Goal: Information Seeking & Learning: Compare options

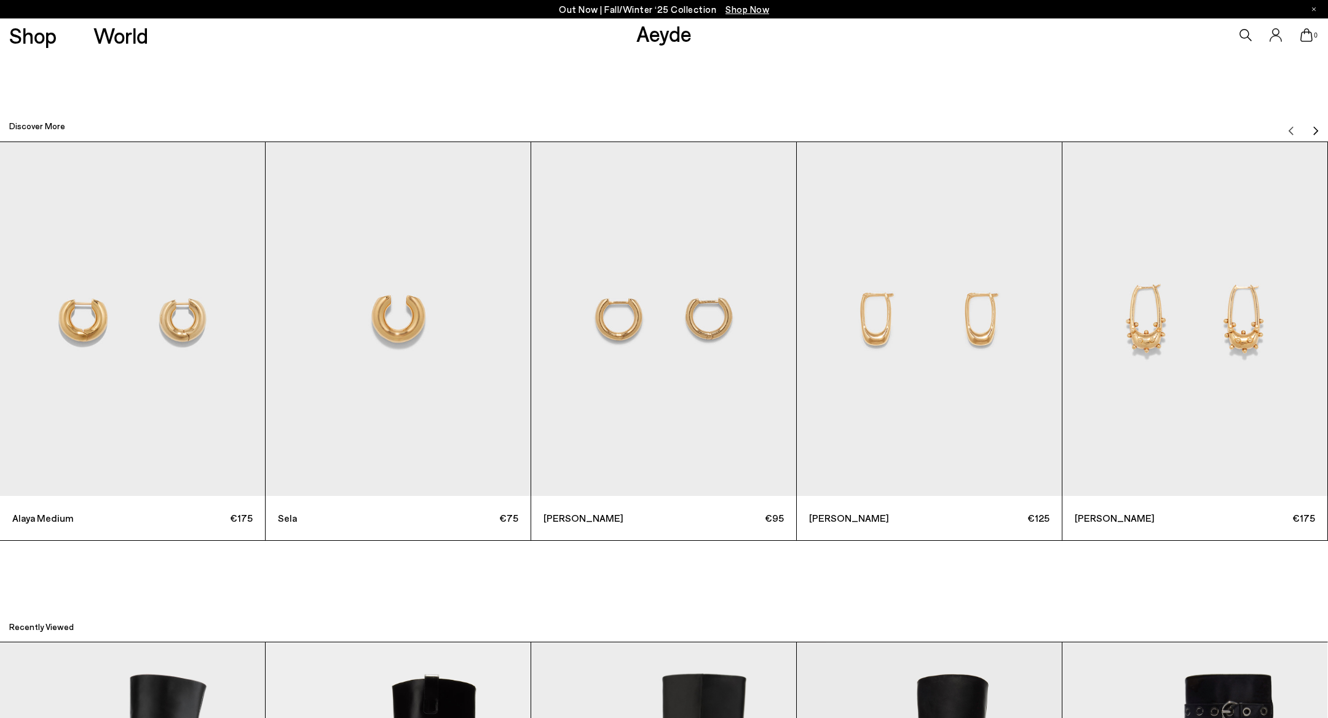
scroll to position [4661, 0]
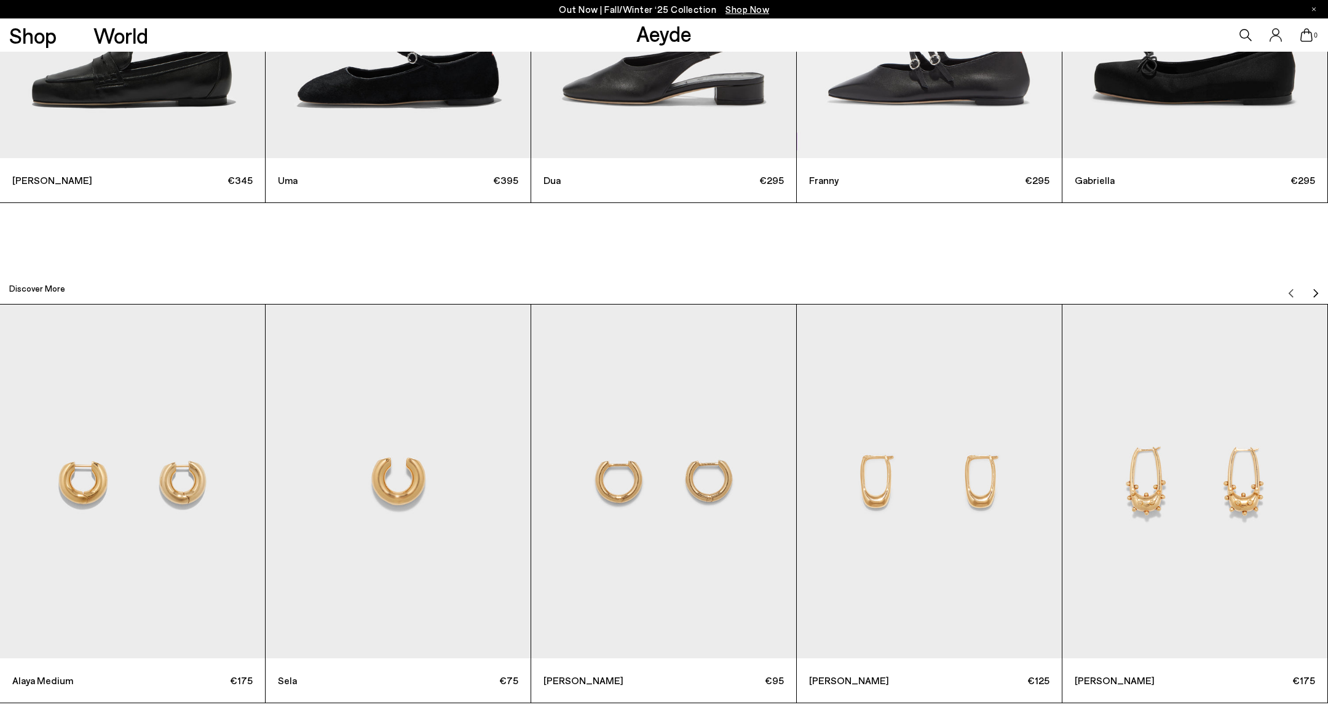
click at [1244, 29] on icon at bounding box center [1246, 35] width 12 height 12
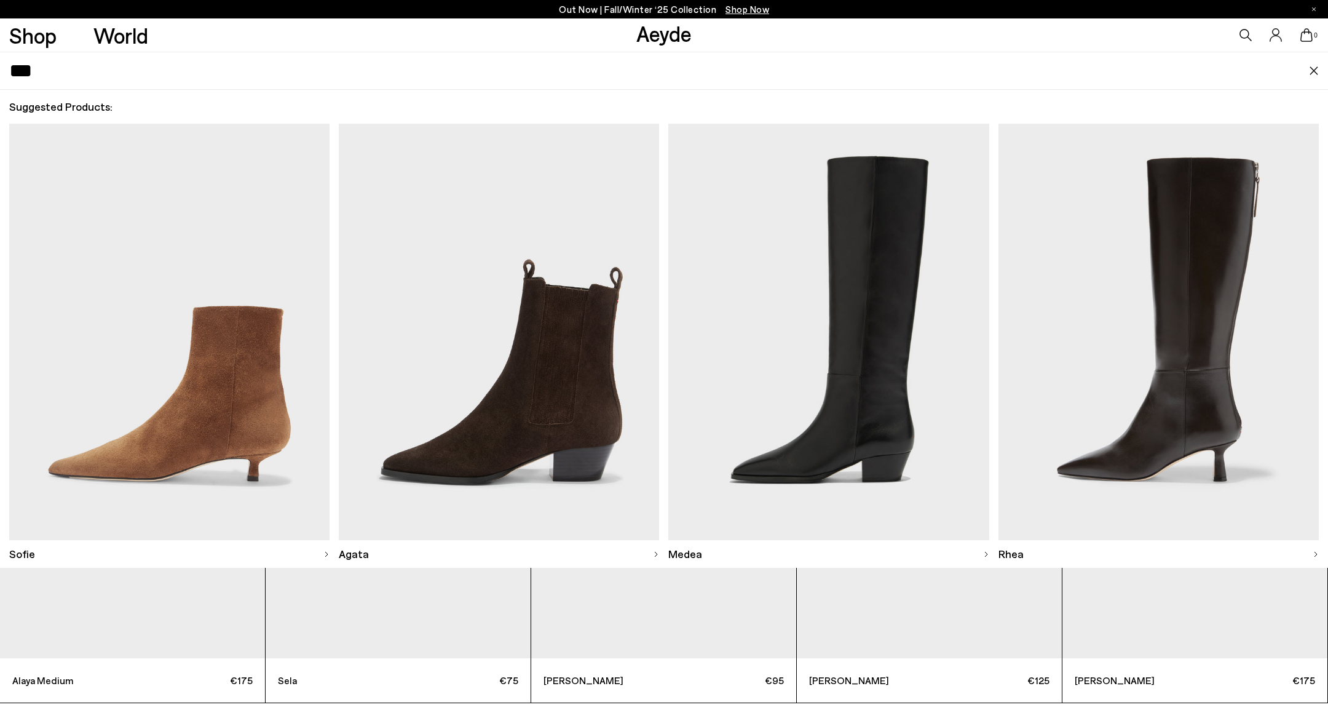
type input "***"
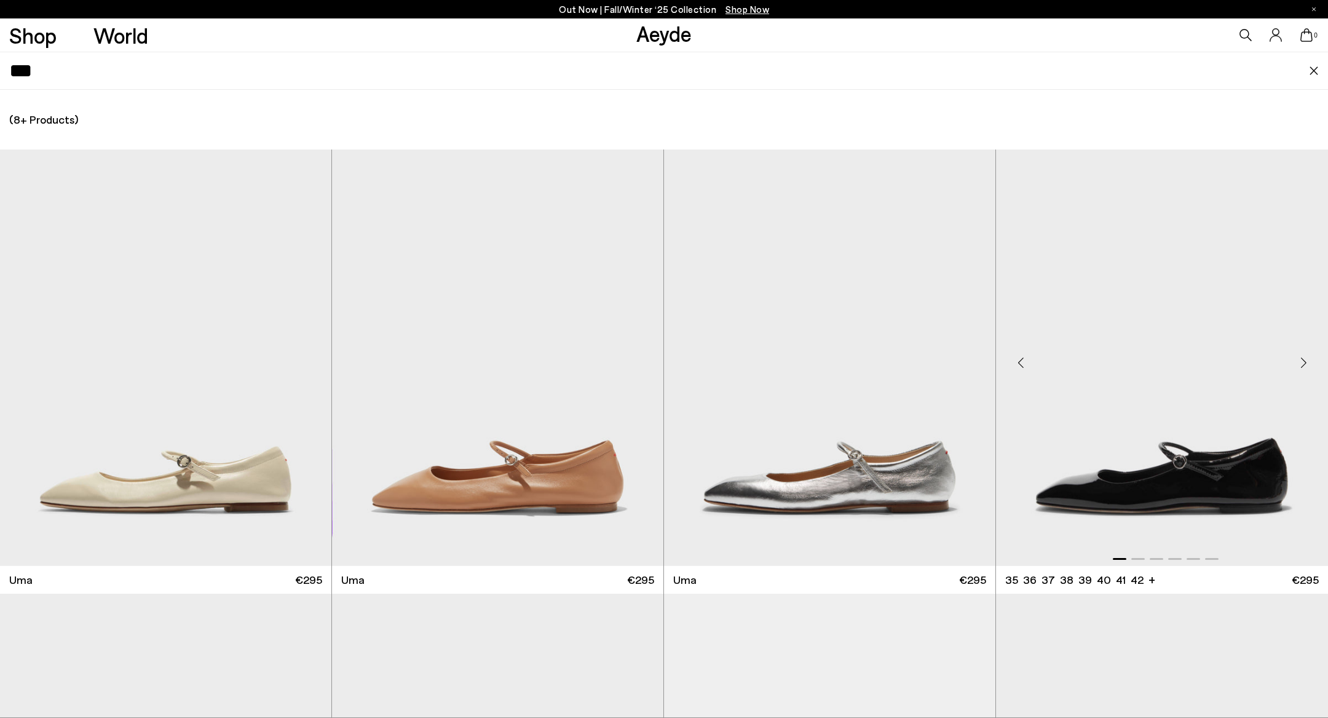
click at [1146, 512] on img "1 / 6" at bounding box center [1162, 357] width 332 height 416
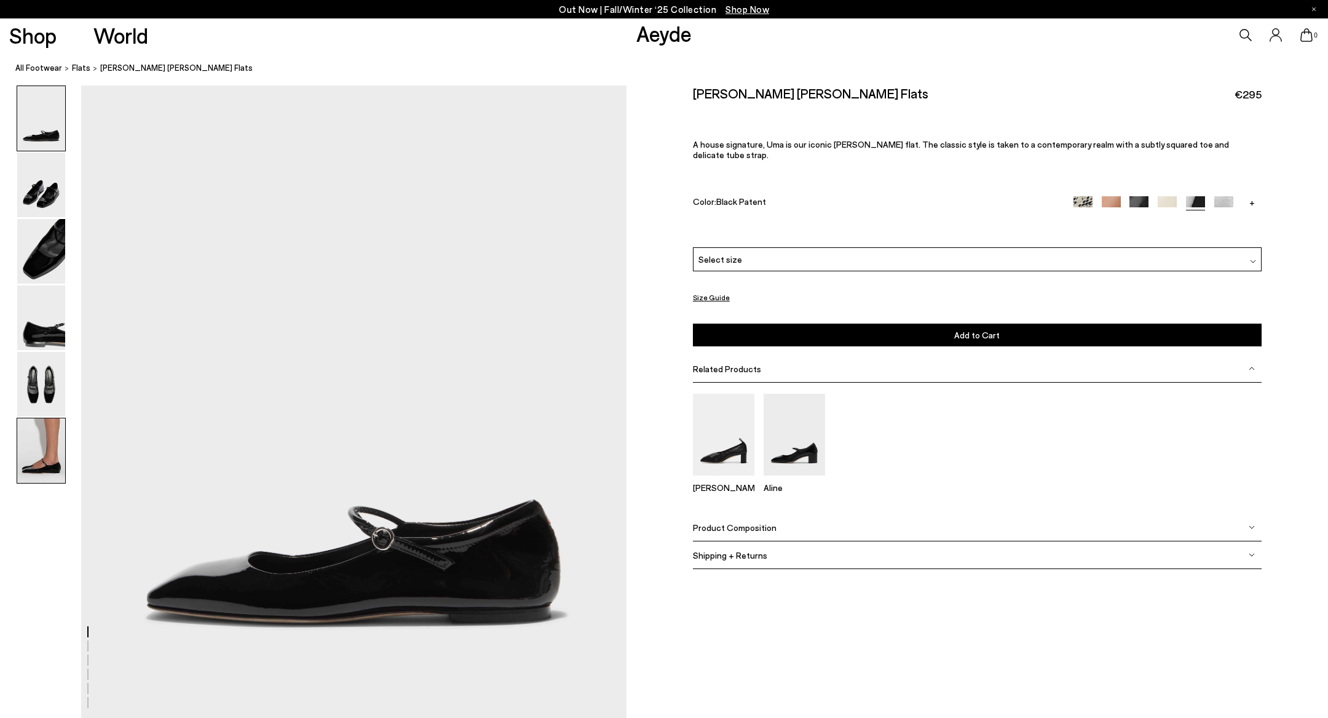
click at [20, 471] on img at bounding box center [41, 450] width 48 height 65
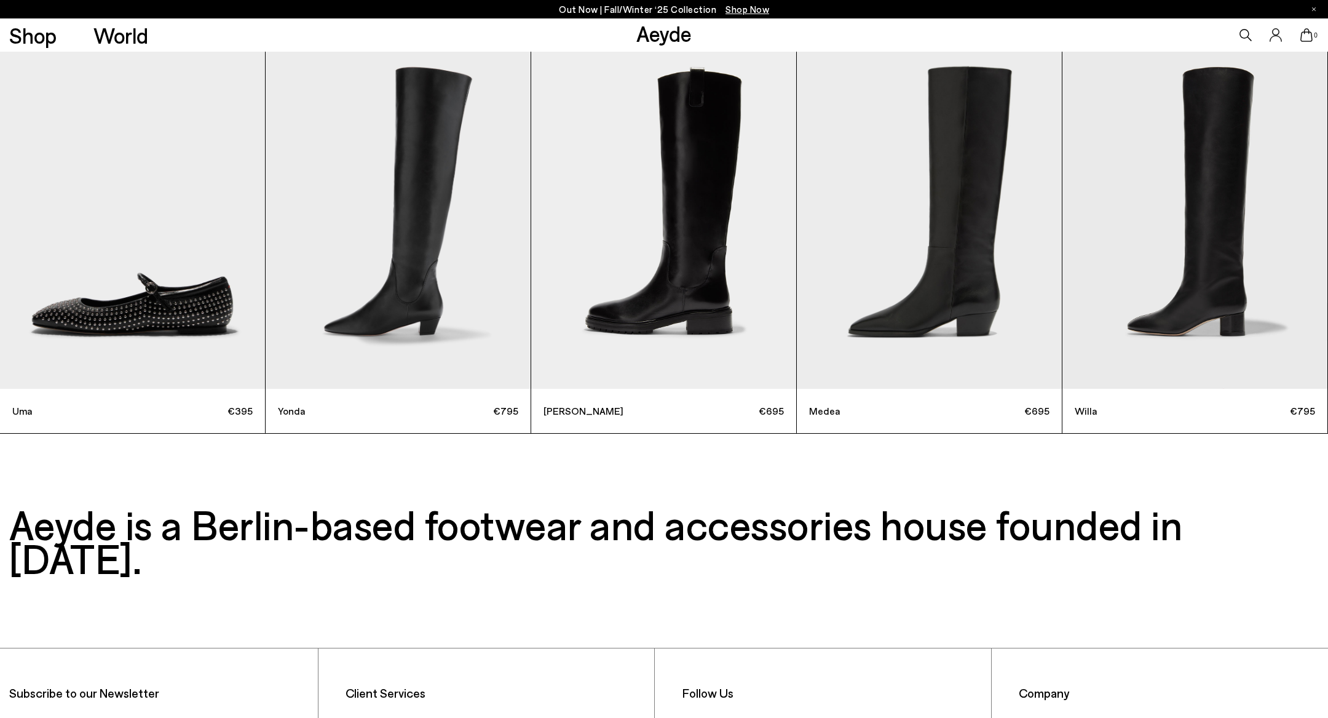
scroll to position [5465, 0]
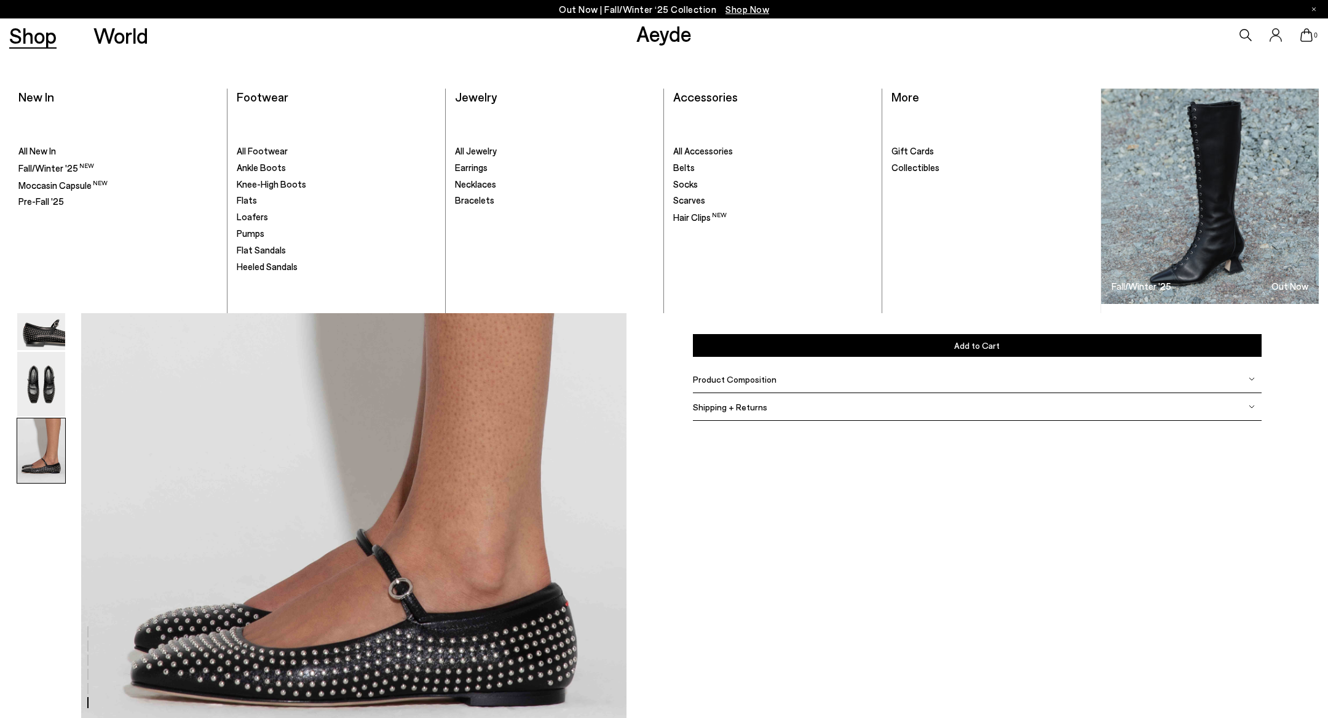
scroll to position [4661, 0]
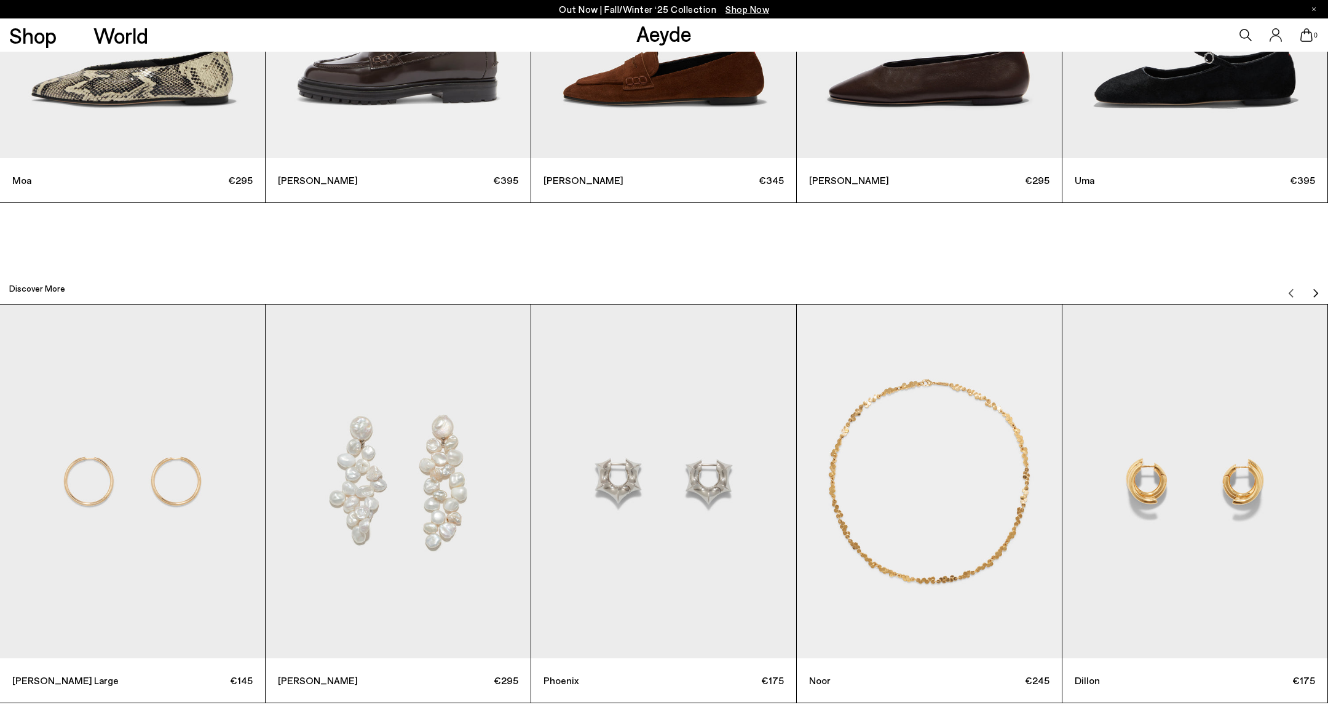
click at [1248, 36] on icon at bounding box center [1246, 35] width 12 height 12
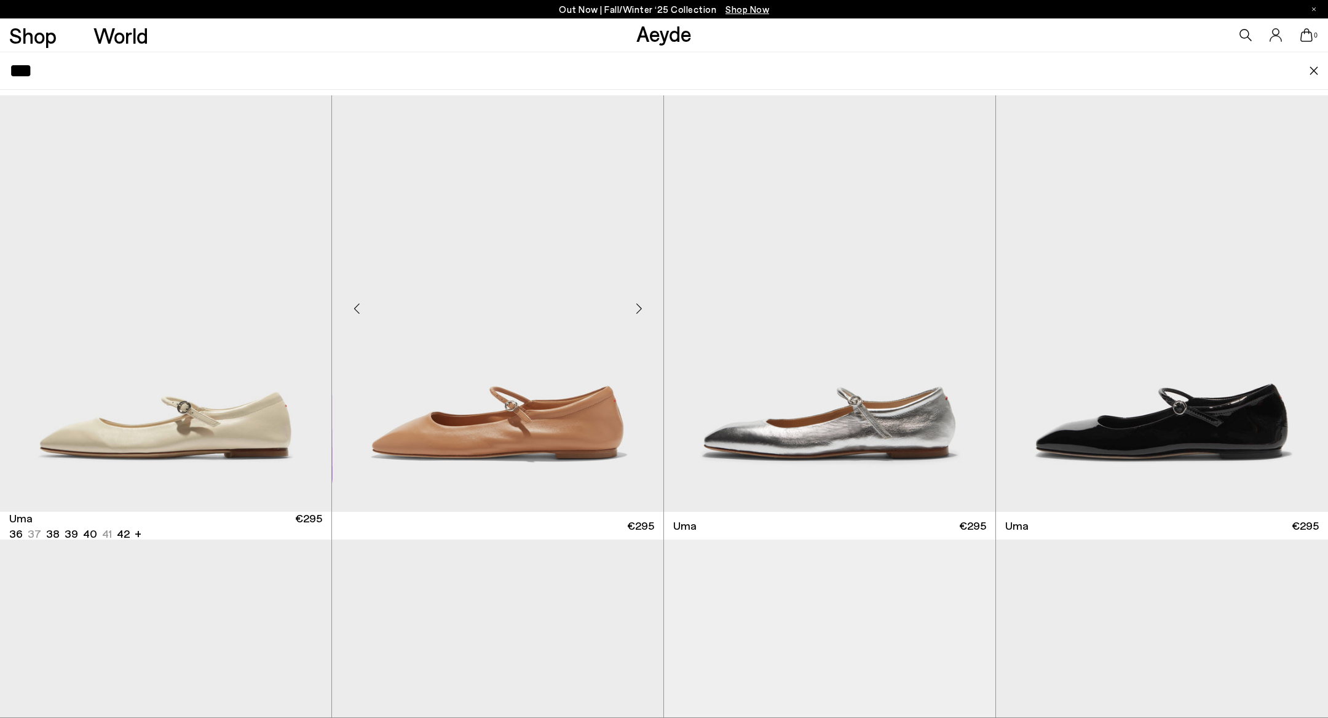
scroll to position [57, 0]
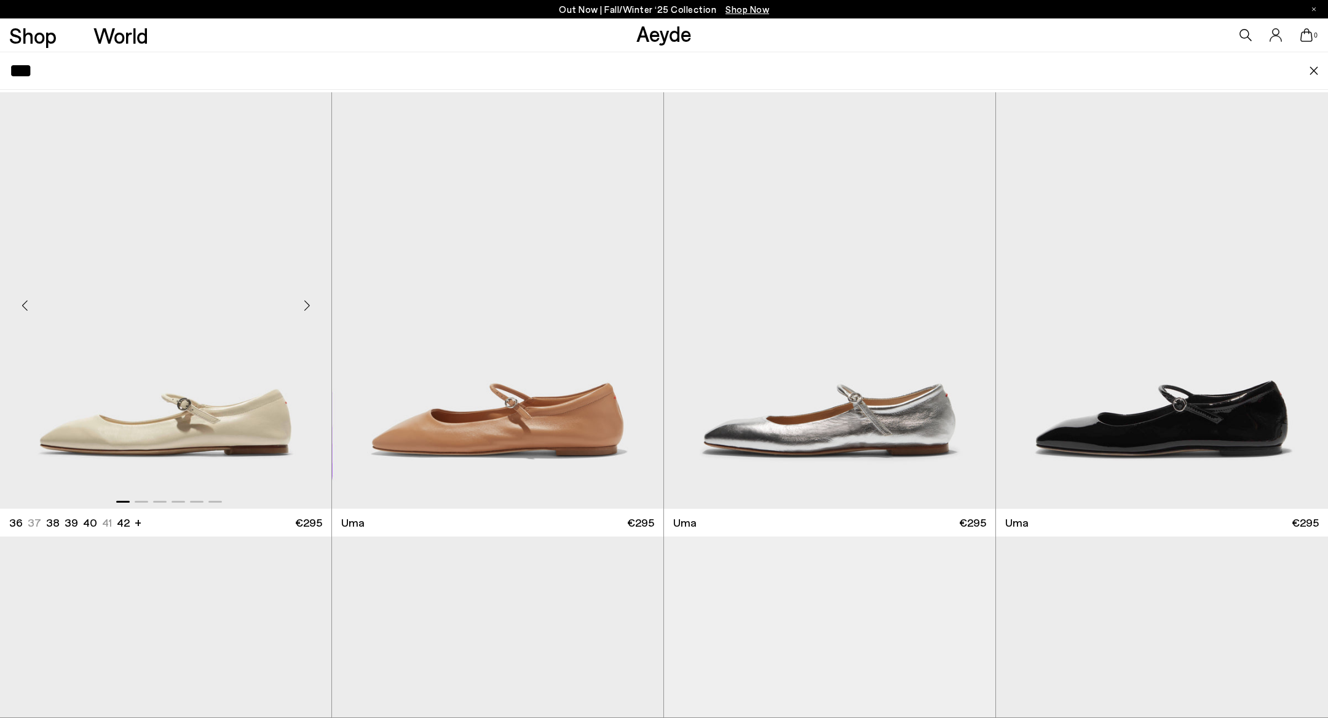
click at [308, 309] on div "Next slide" at bounding box center [306, 305] width 37 height 37
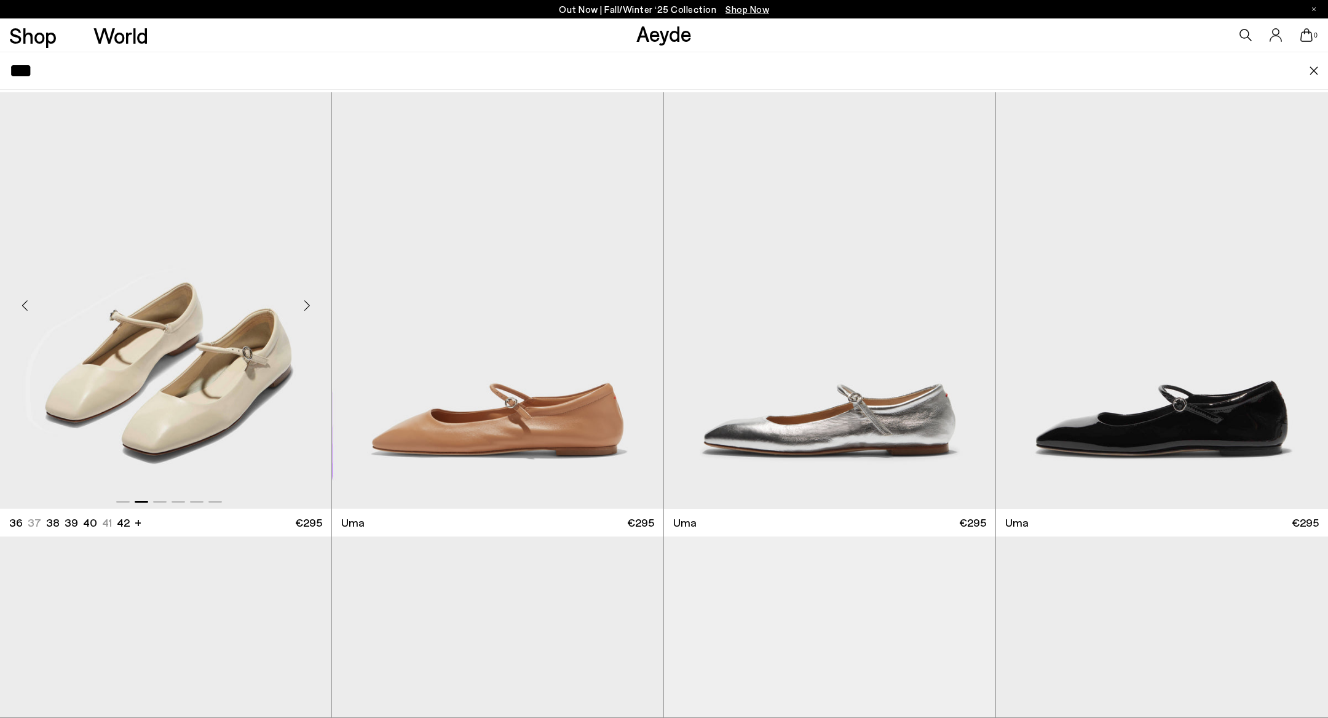
click at [308, 309] on div "Next slide" at bounding box center [306, 305] width 37 height 37
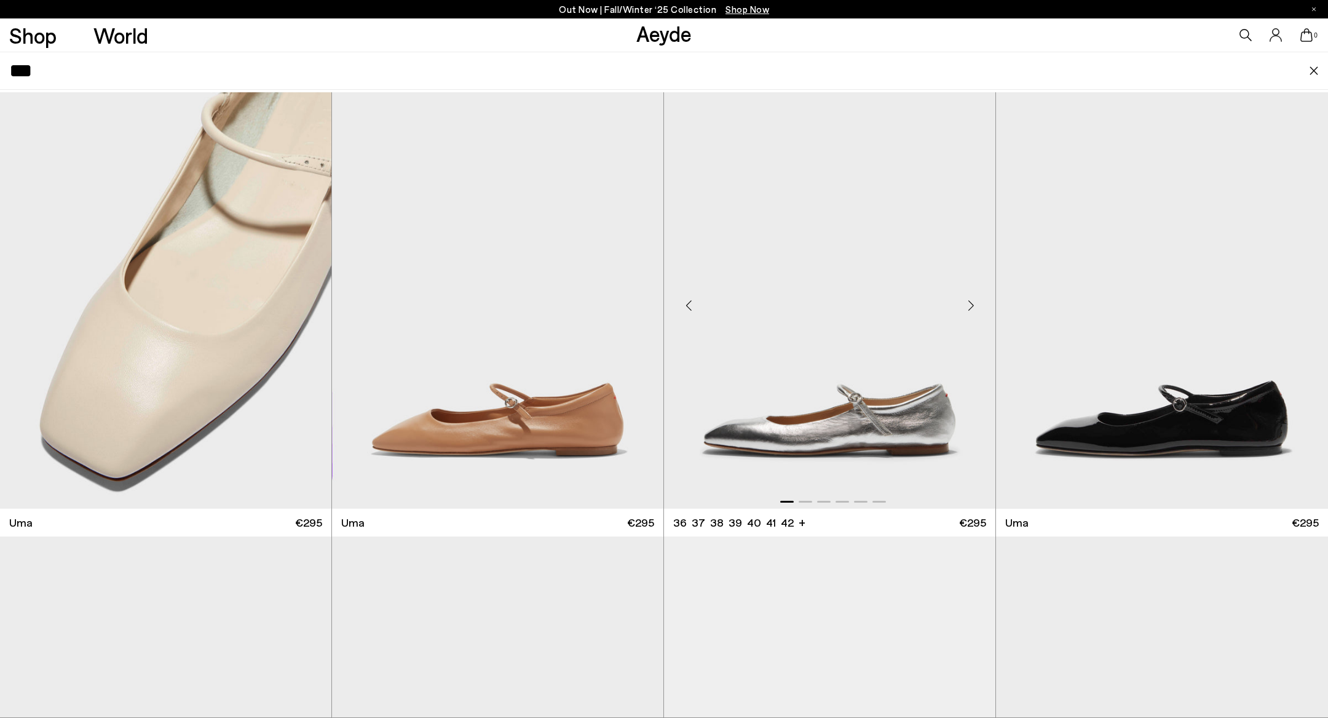
scroll to position [397, 0]
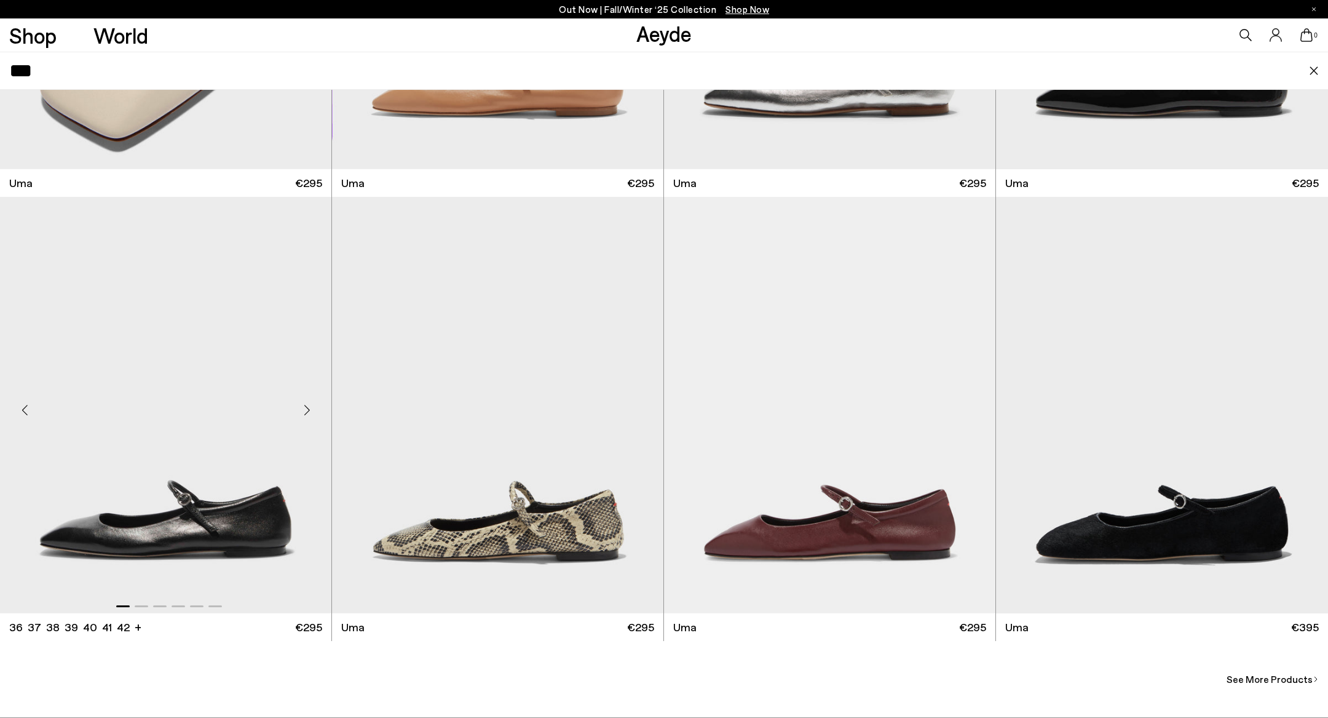
click at [305, 418] on div "Next slide" at bounding box center [306, 410] width 37 height 37
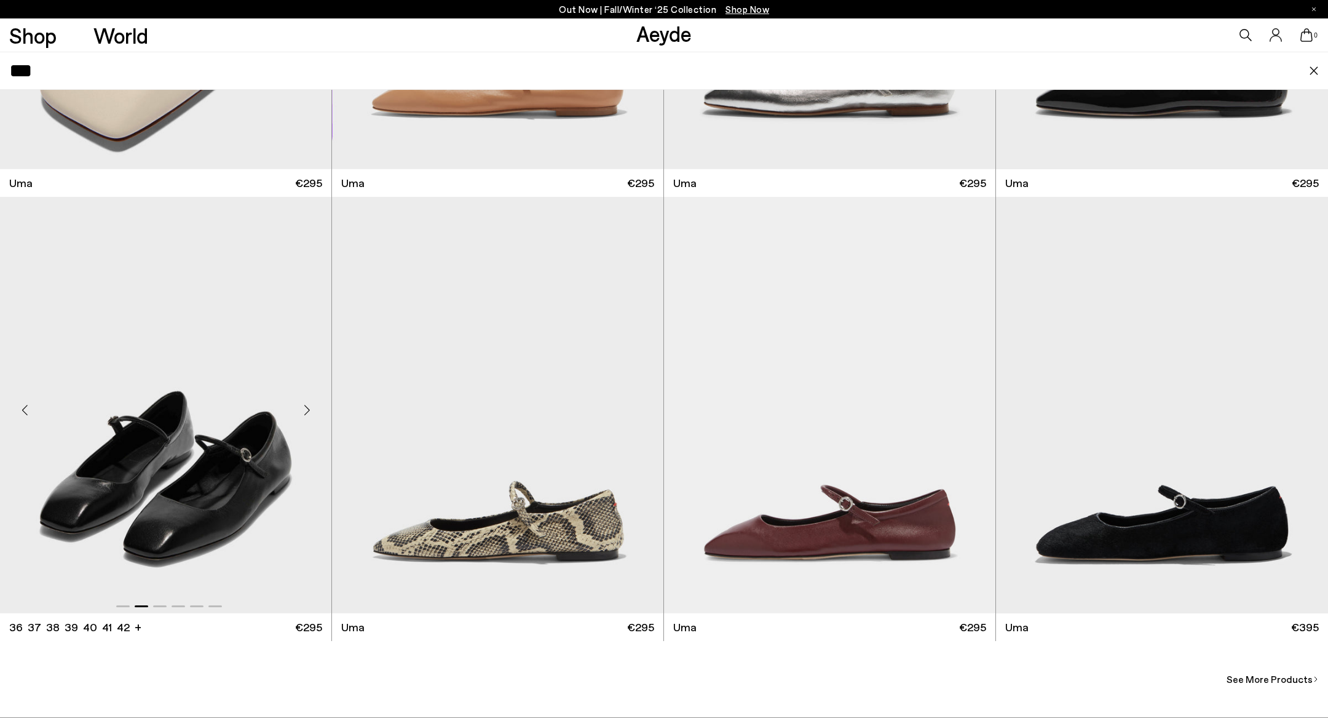
scroll to position [5157, 0]
click at [280, 451] on img "2 / 6" at bounding box center [165, 405] width 331 height 416
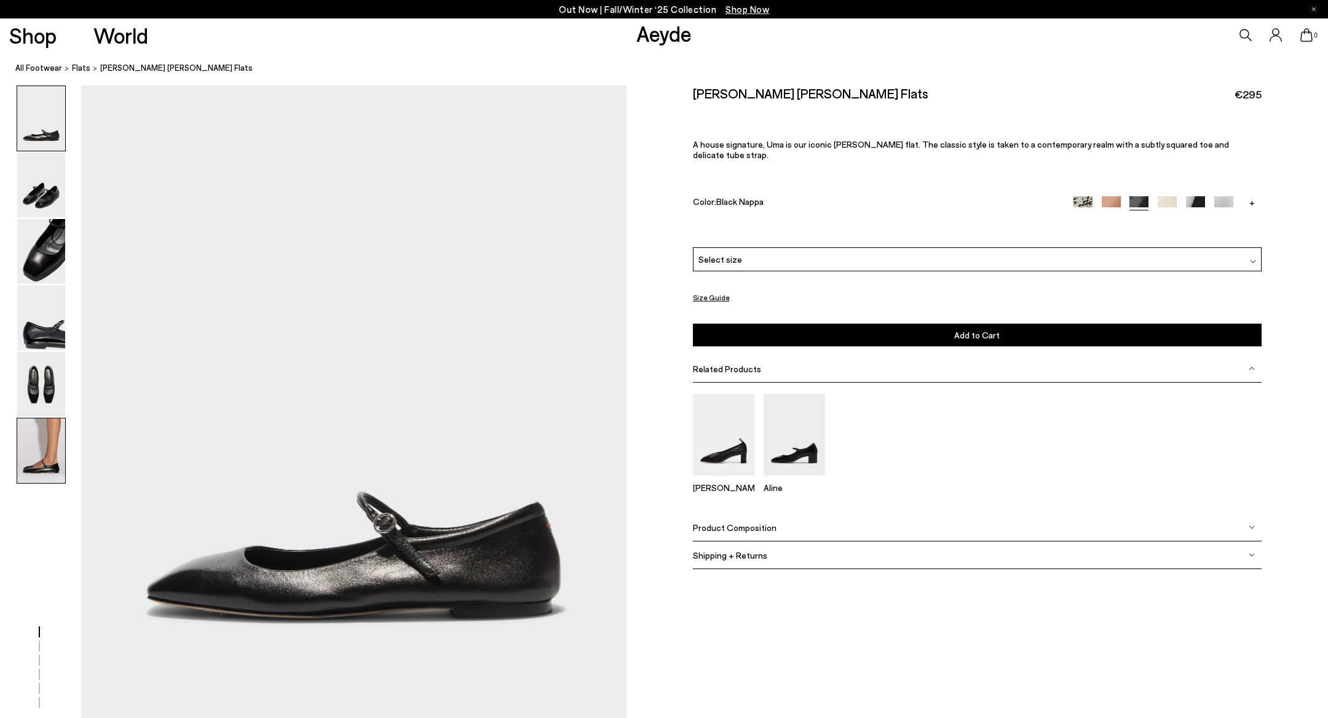
click at [33, 464] on img at bounding box center [41, 450] width 48 height 65
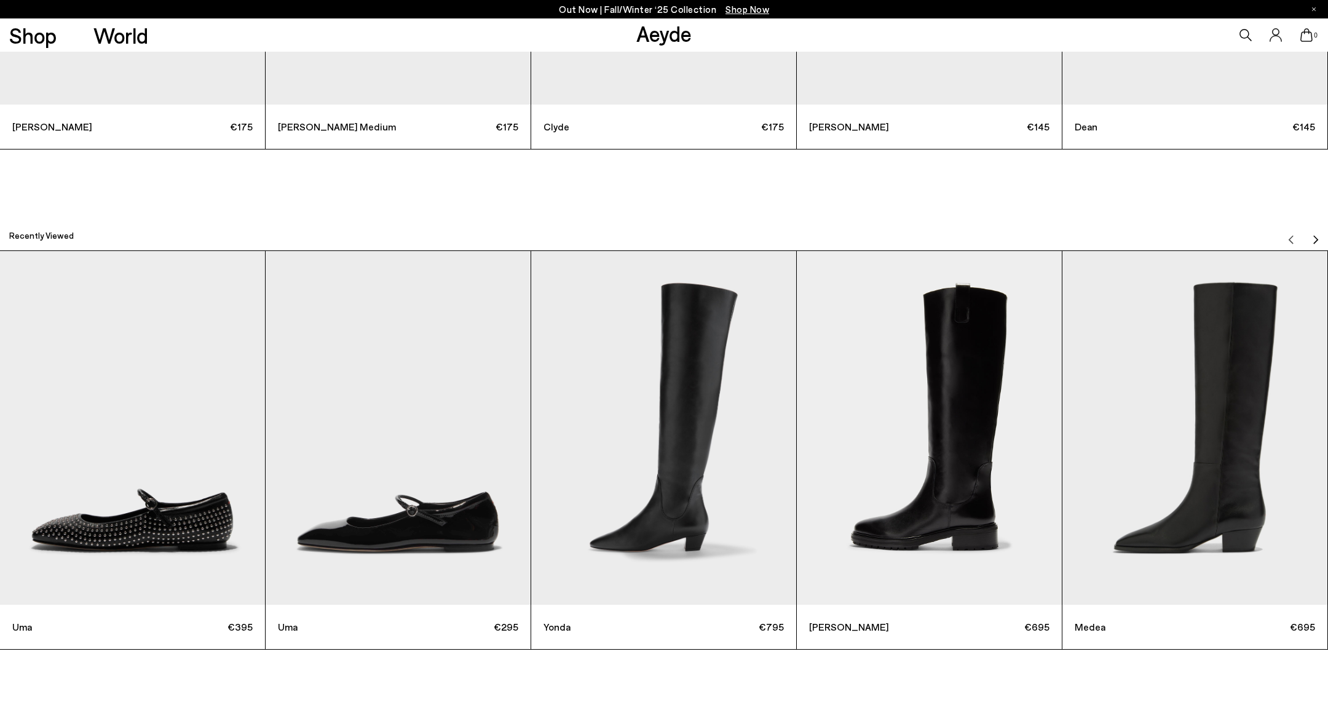
scroll to position [5217, 0]
